Goal: Obtain resource: Download file/media

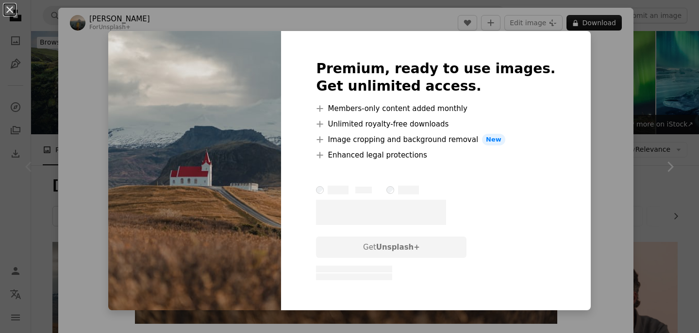
scroll to position [136, 0]
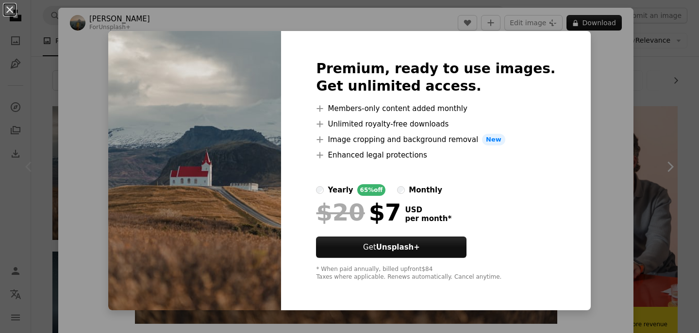
click at [581, 116] on div "An X shape Premium, ready to use images. Get unlimited access. A plus sign Memb…" at bounding box center [349, 166] width 699 height 333
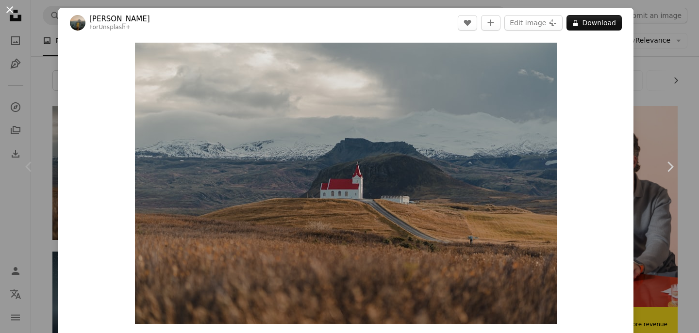
click at [9, 7] on button "An X shape" at bounding box center [10, 10] width 12 height 12
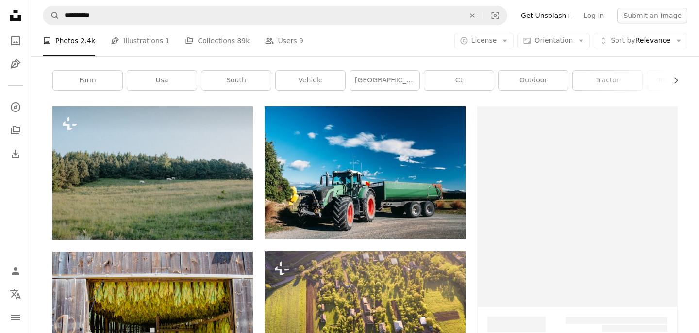
scroll to position [1710, 0]
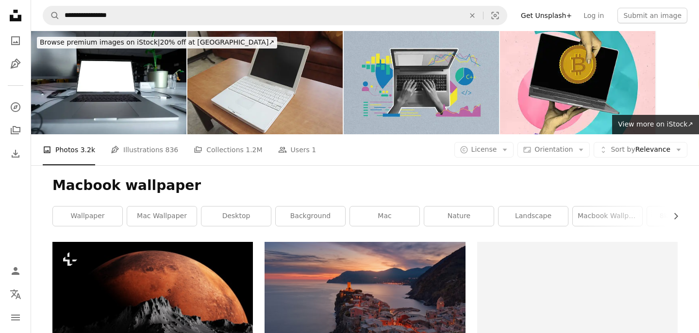
scroll to position [655, 0]
